Goal: Transaction & Acquisition: Purchase product/service

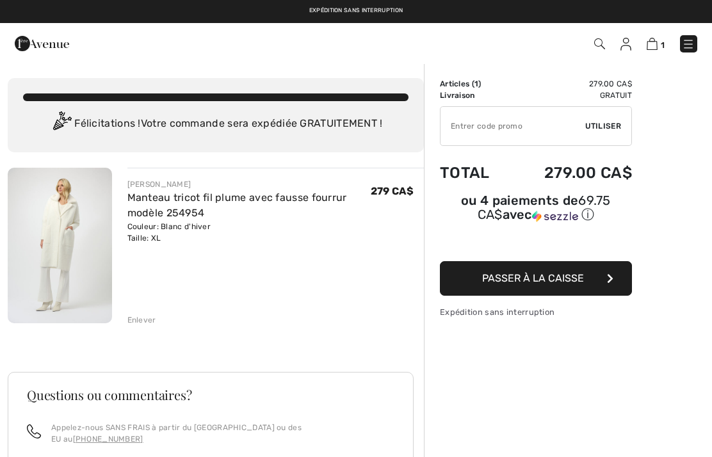
click at [69, 252] on img at bounding box center [60, 246] width 104 height 156
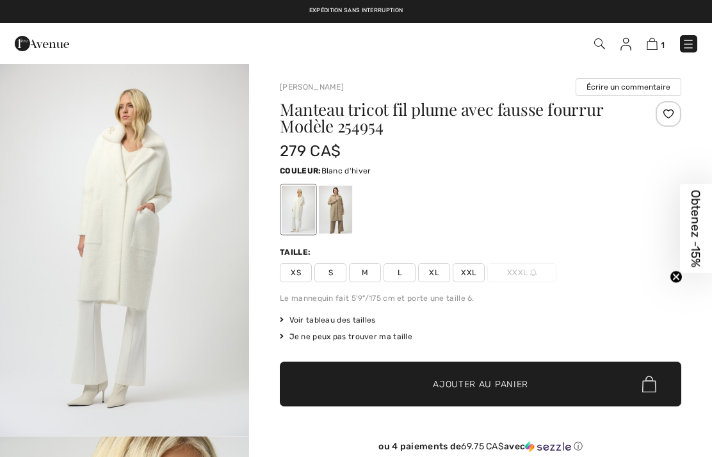
checkbox input "true"
click at [473, 104] on h1 "Manteau tricot fil plume avec fausse fourrur Modèle 254954" at bounding box center [447, 117] width 334 height 33
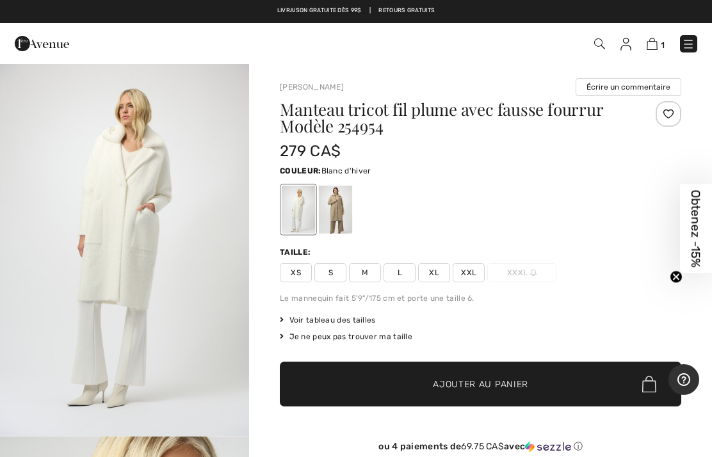
click at [340, 219] on div at bounding box center [335, 210] width 33 height 48
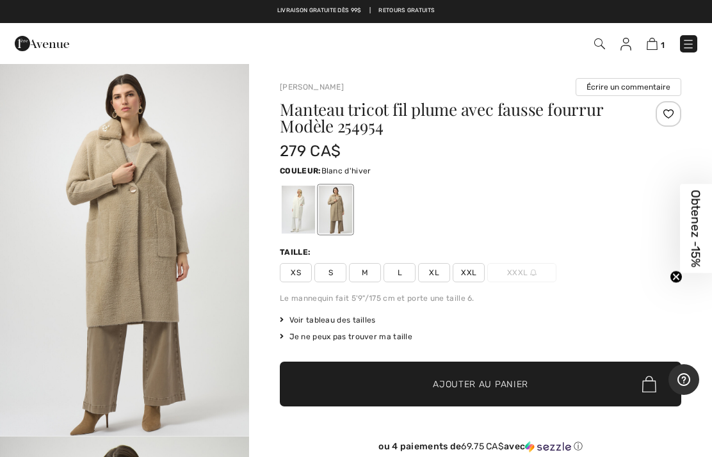
click at [291, 204] on div at bounding box center [298, 210] width 33 height 48
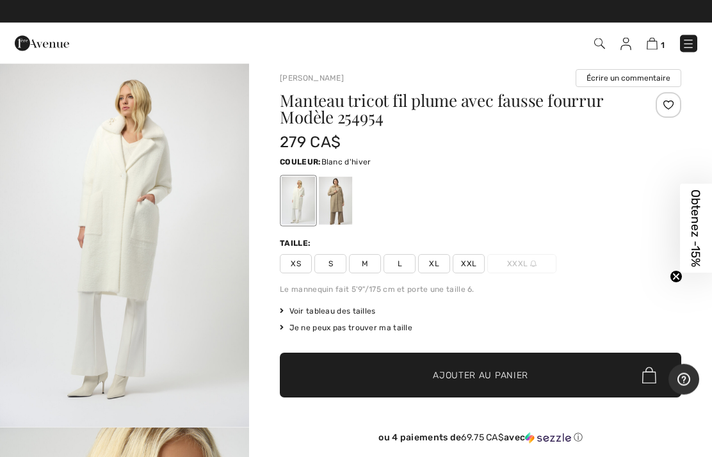
scroll to position [9, 0]
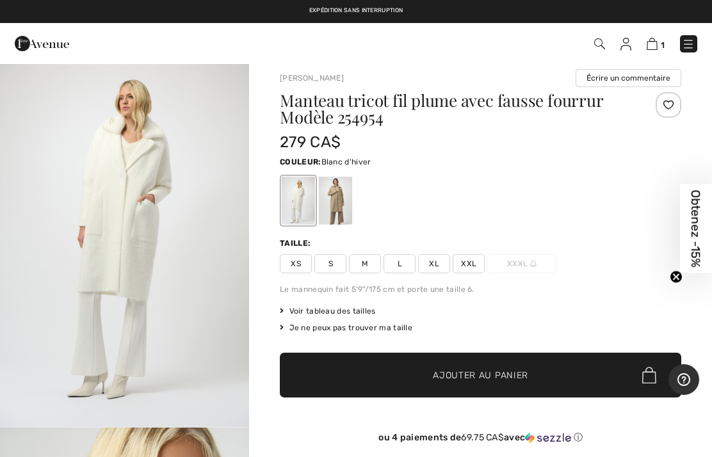
click at [359, 316] on span "Voir tableau des tailles" at bounding box center [328, 311] width 96 height 12
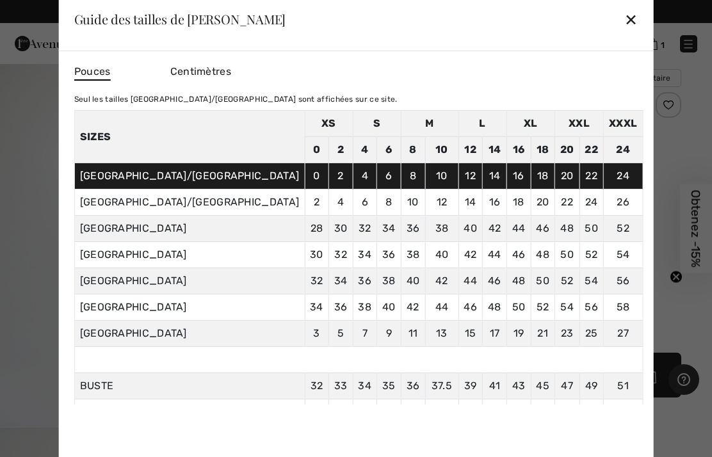
click at [624, 33] on div "✕" at bounding box center [630, 19] width 13 height 27
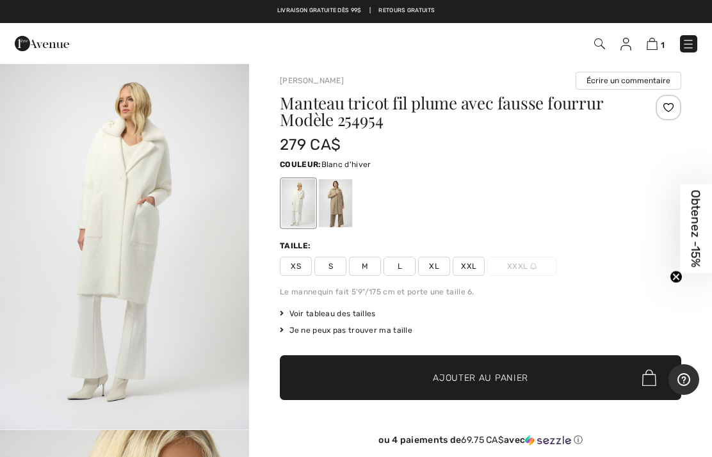
scroll to position [0, 0]
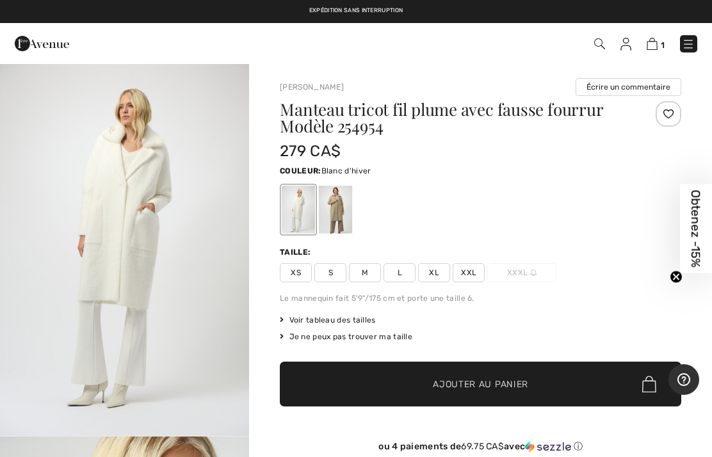
click at [363, 316] on span "Voir tableau des tailles" at bounding box center [328, 320] width 96 height 12
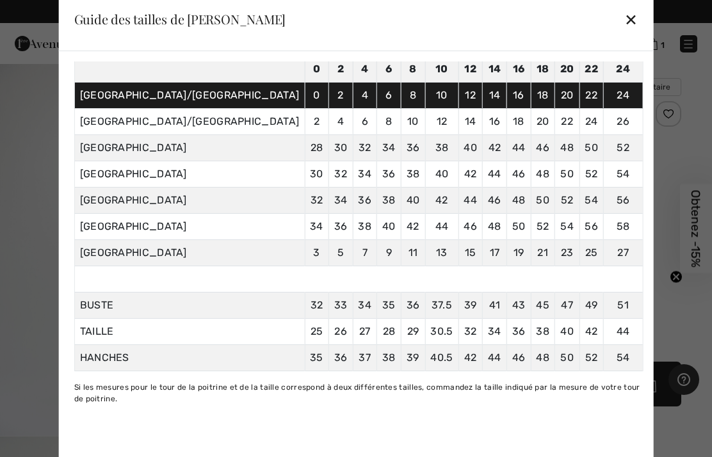
scroll to position [88, 0]
click at [624, 21] on div "✕" at bounding box center [630, 19] width 13 height 27
